Goal: Book appointment/travel/reservation

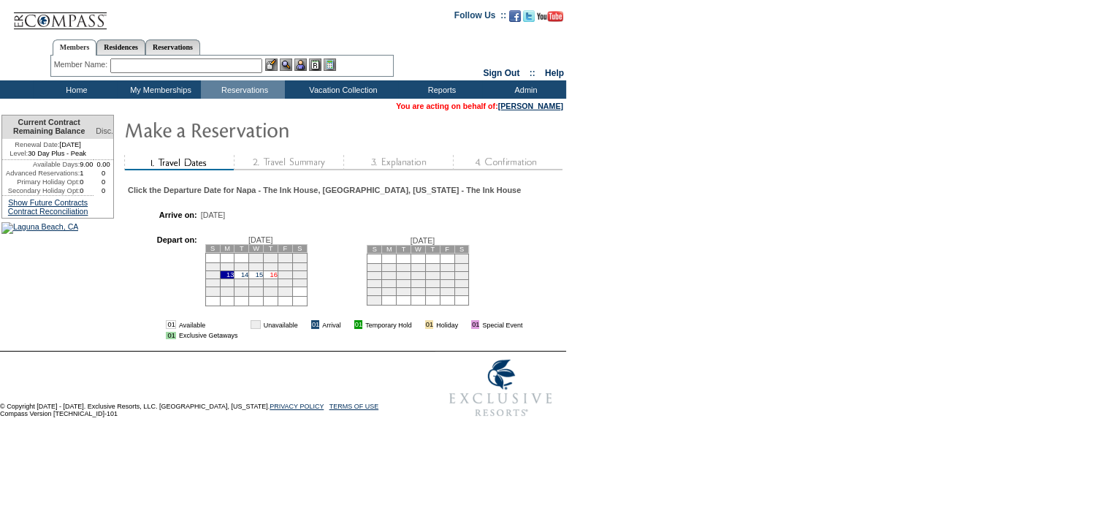
click at [278, 278] on link "16" at bounding box center [273, 274] width 7 height 7
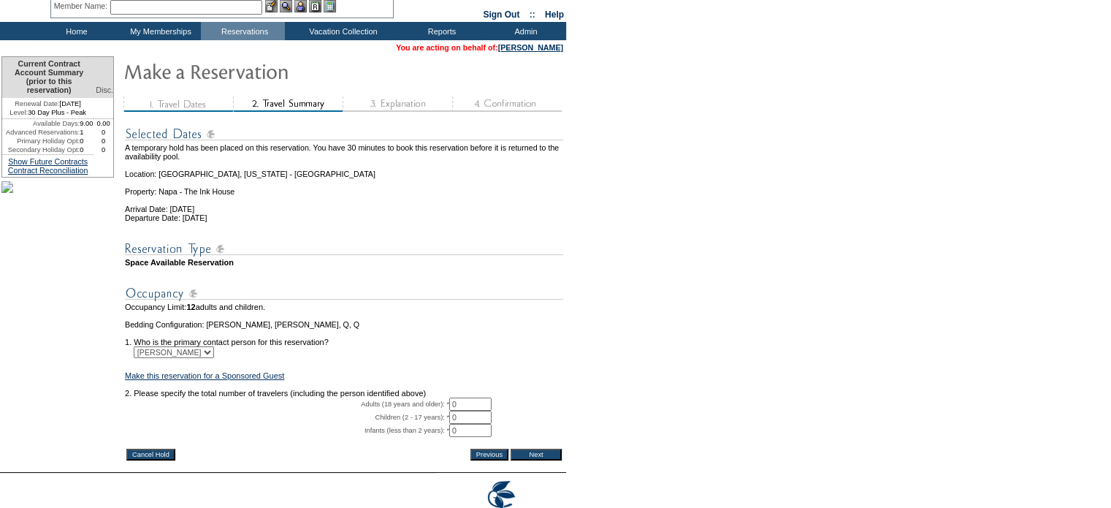
scroll to position [142, 0]
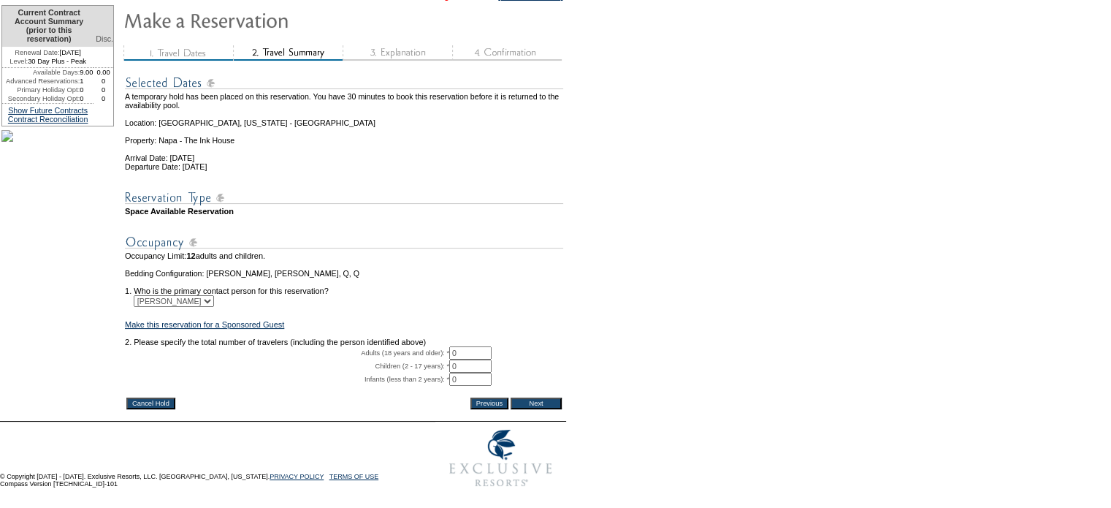
click at [530, 397] on input "Next" at bounding box center [536, 403] width 51 height 12
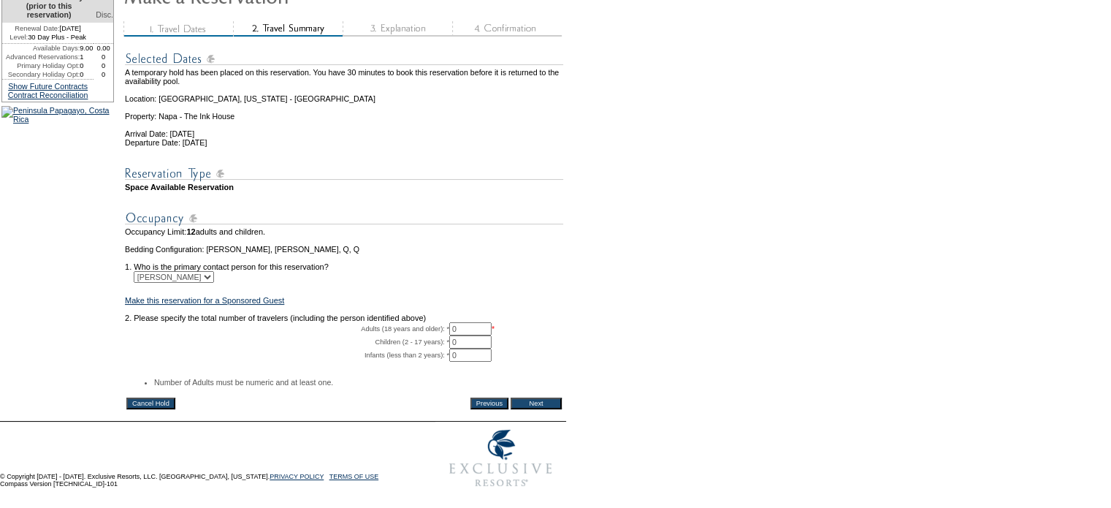
scroll to position [159, 0]
click at [470, 332] on input "0" at bounding box center [470, 328] width 42 height 13
type input "2"
click at [541, 402] on input "Next" at bounding box center [536, 403] width 51 height 12
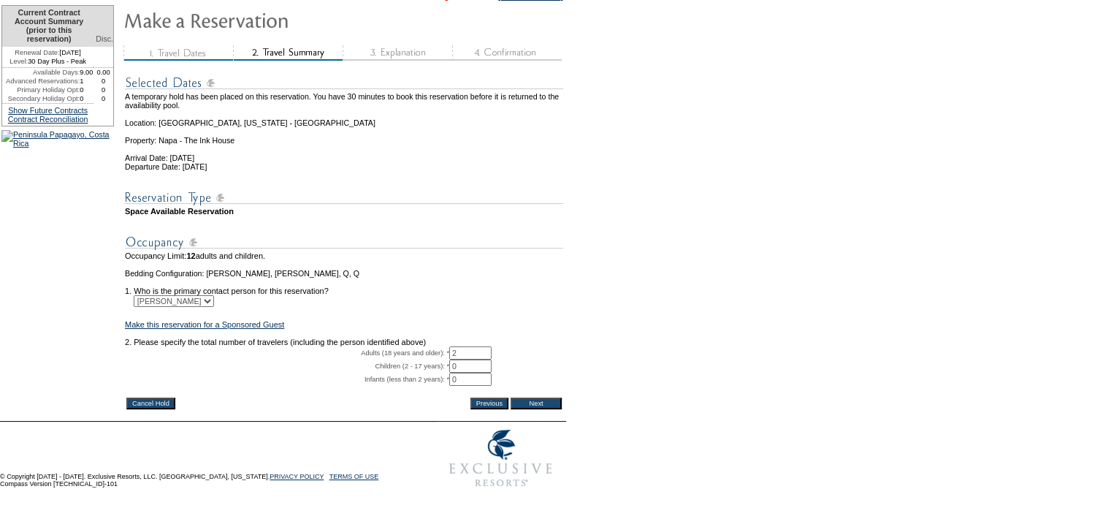
scroll to position [142, 0]
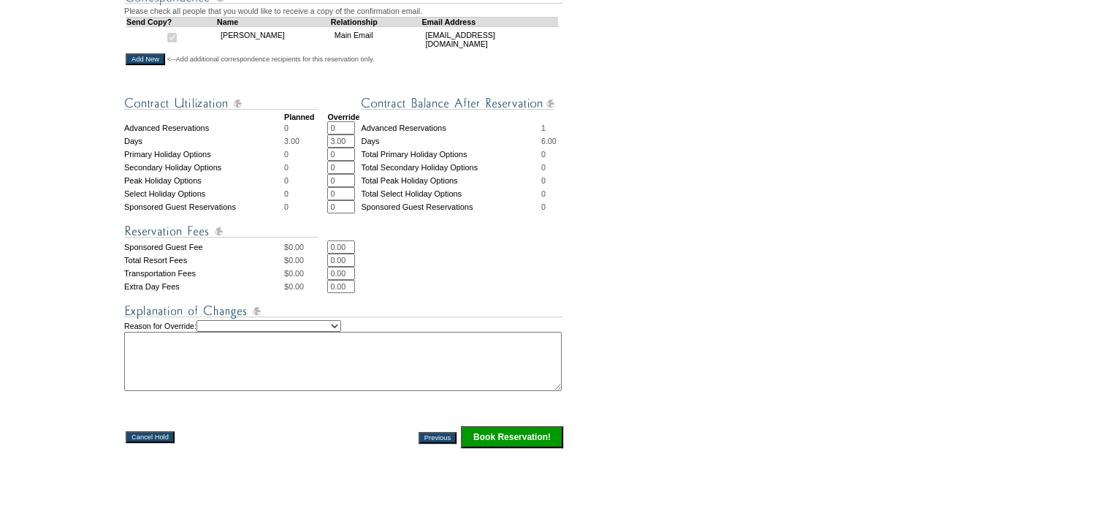
scroll to position [511, 0]
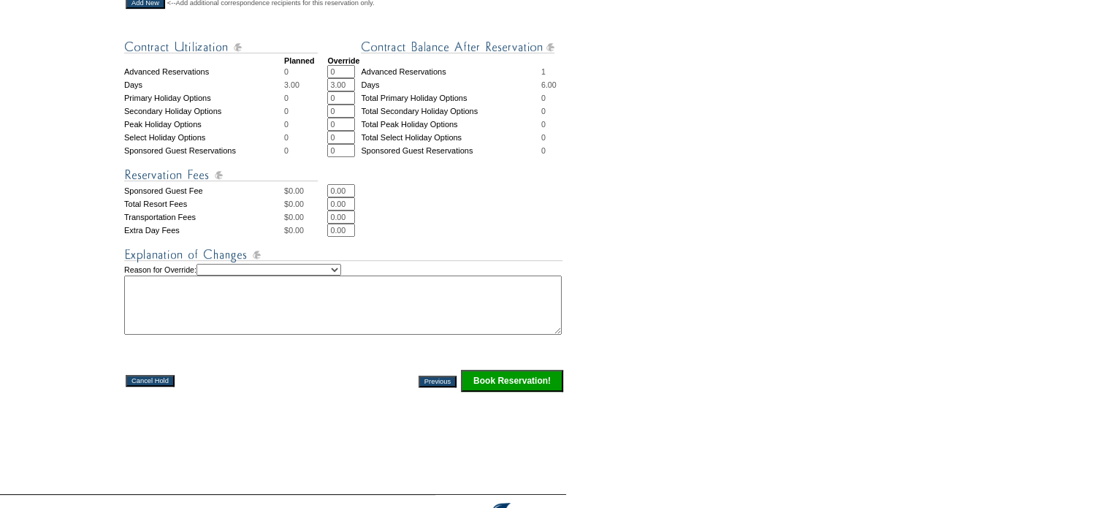
click at [499, 392] on input "Book Reservation!" at bounding box center [512, 381] width 102 height 22
